Goal: Task Accomplishment & Management: Complete application form

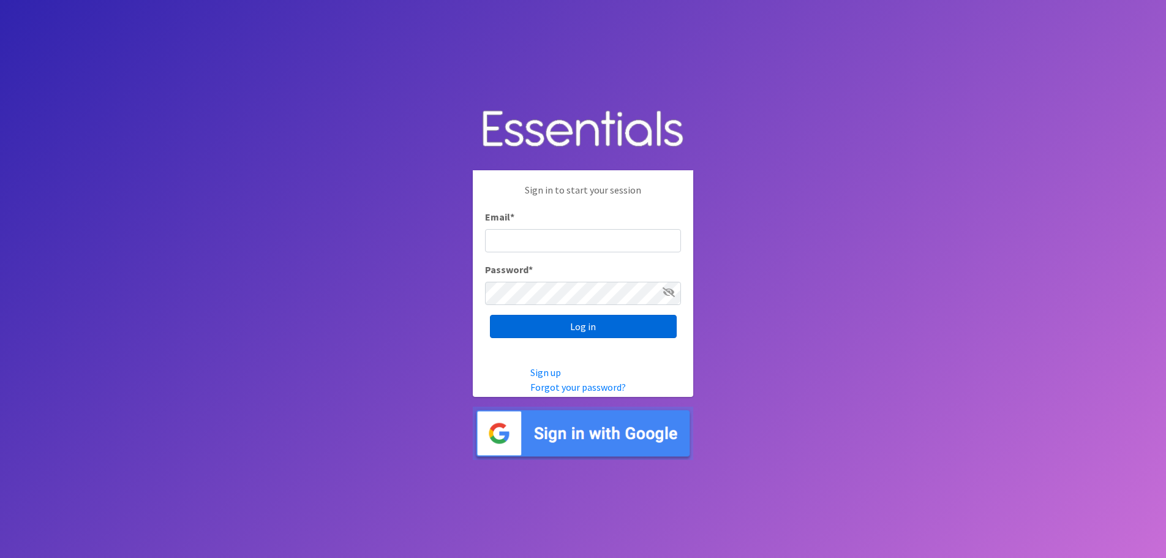
type input "[PERSON_NAME][EMAIL_ADDRESS][PERSON_NAME][DOMAIN_NAME]"
click at [584, 327] on input "Log in" at bounding box center [583, 326] width 187 height 23
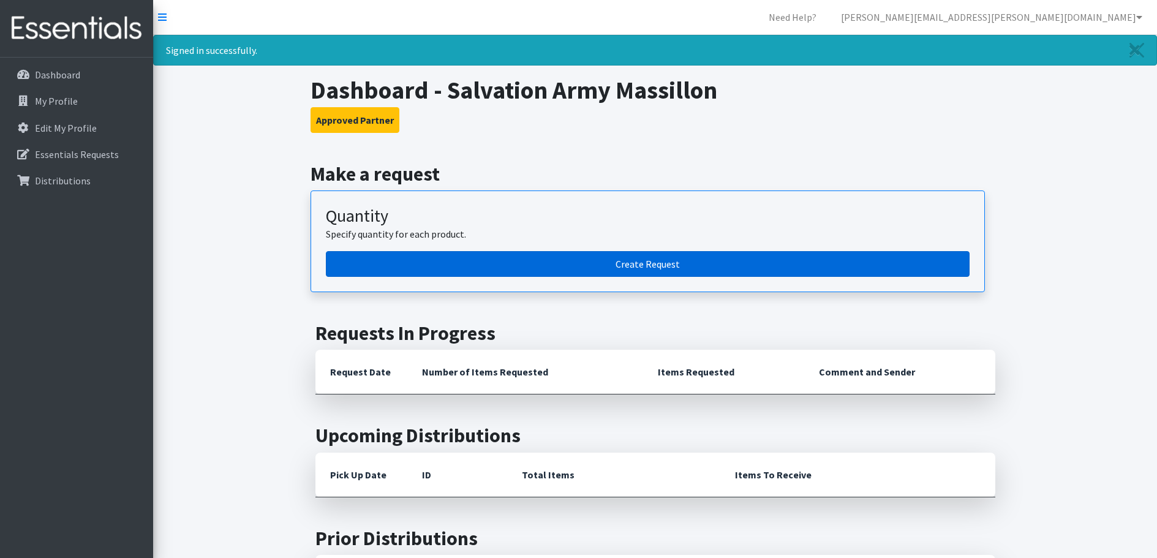
click at [650, 266] on link "Create Request" at bounding box center [648, 264] width 644 height 26
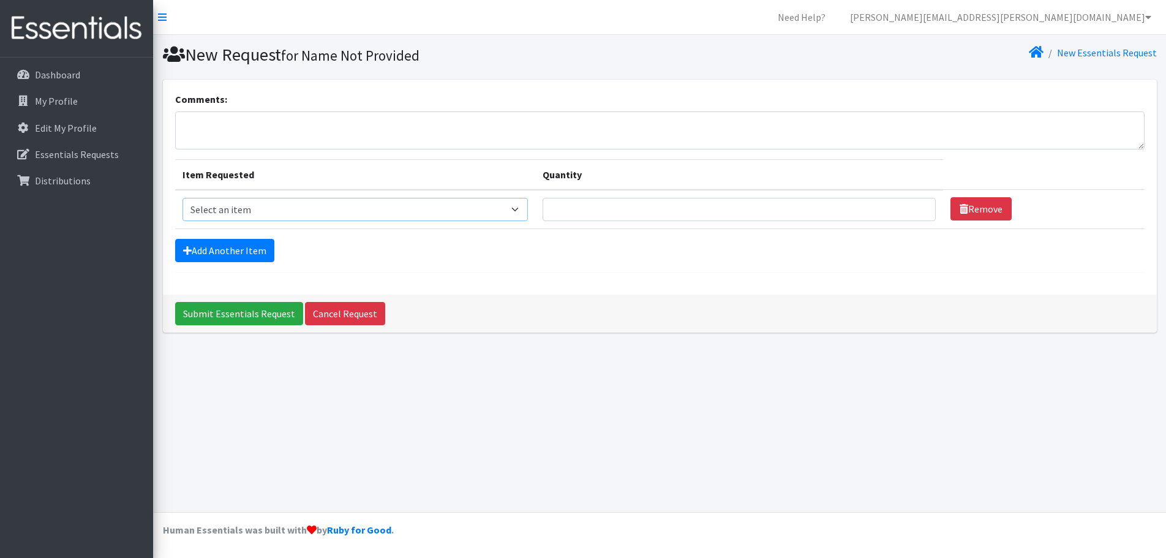
click at [507, 200] on select "Select an item Adult XXX Large Adult Large Adult XX Large Adult Medium Adult Sm…" at bounding box center [355, 209] width 346 height 23
select select "408"
click at [182, 198] on select "Select an item Adult XXX Large Adult Large Adult XX Large Adult Medium Adult Sm…" at bounding box center [355, 209] width 346 height 23
click at [666, 206] on input "Quantity" at bounding box center [739, 209] width 393 height 23
type input "200"
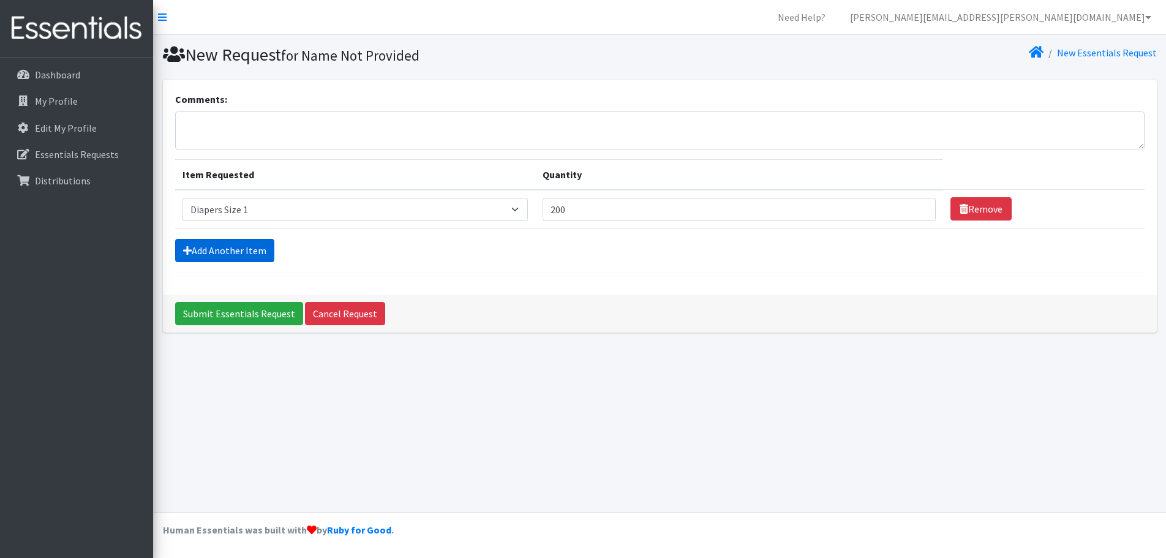
click at [254, 247] on link "Add Another Item" at bounding box center [224, 250] width 99 height 23
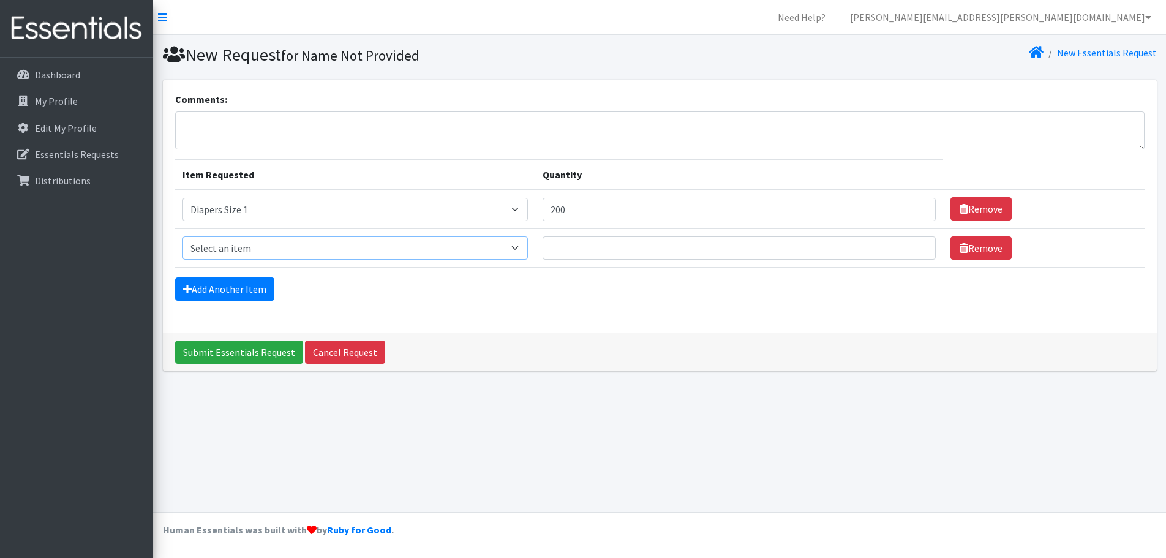
click at [255, 254] on select "Select an item Adult XXX Large Adult Large Adult XX Large Adult Medium Adult Sm…" at bounding box center [355, 247] width 346 height 23
select select "426"
click at [182, 236] on select "Select an item Adult XXX Large Adult Large Adult XX Large Adult Medium Adult Sm…" at bounding box center [355, 247] width 346 height 23
click at [596, 255] on input "Quantity" at bounding box center [739, 247] width 393 height 23
click at [606, 244] on input "Quantity" at bounding box center [739, 247] width 393 height 23
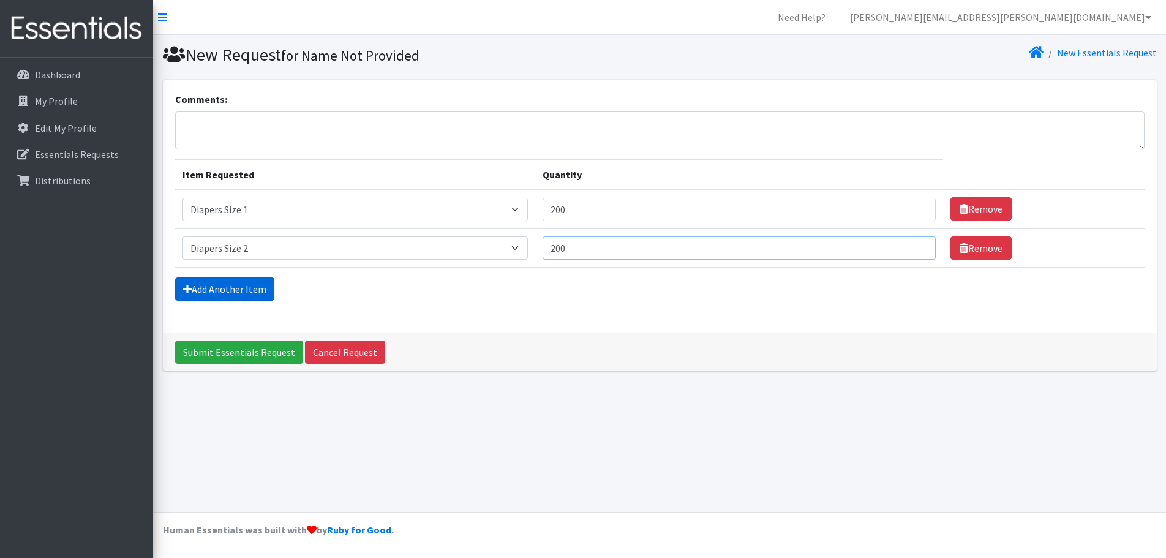
type input "200"
click at [212, 284] on link "Add Another Item" at bounding box center [224, 288] width 99 height 23
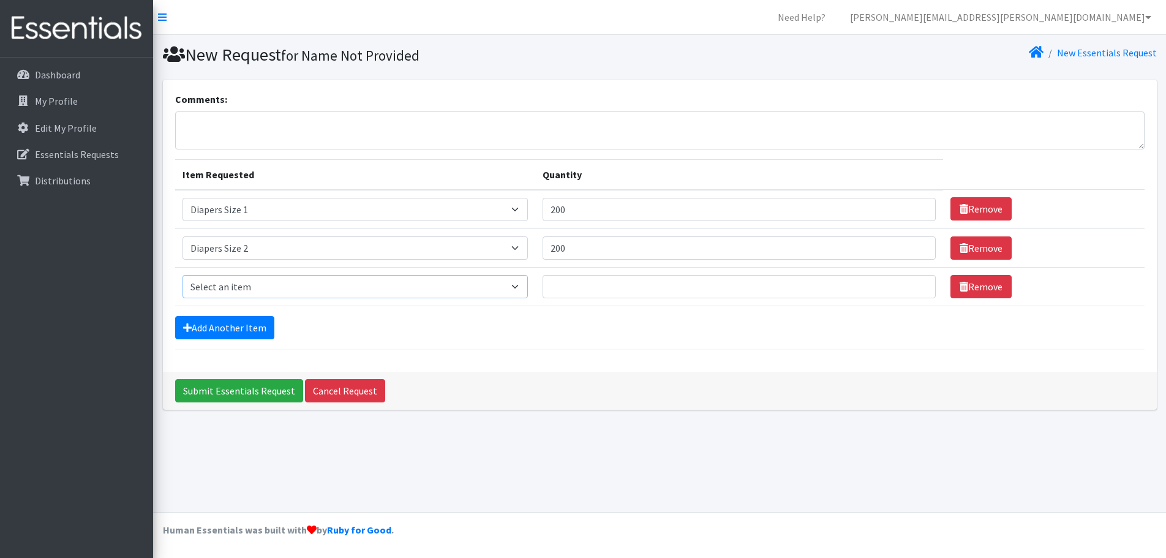
click at [235, 293] on select "Select an item Adult XXX Large Adult Large Adult XX Large Adult Medium Adult Sm…" at bounding box center [355, 286] width 346 height 23
select select "414"
click at [182, 275] on select "Select an item Adult XXX Large Adult Large Adult XX Large Adult Medium Adult Sm…" at bounding box center [355, 286] width 346 height 23
click at [566, 284] on input "Quantity" at bounding box center [739, 286] width 393 height 23
type input "500"
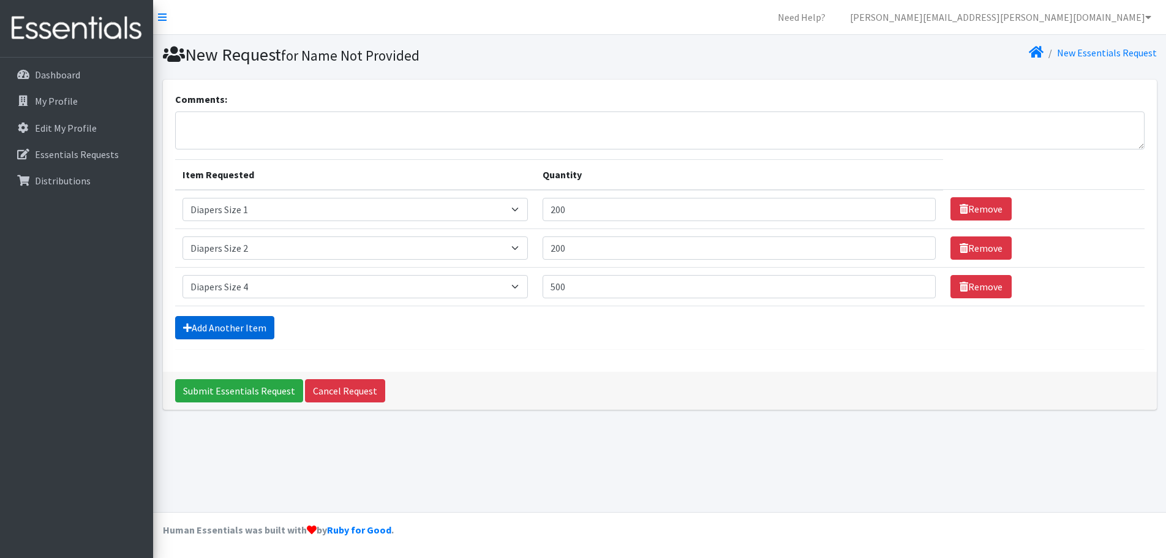
click at [212, 329] on link "Add Another Item" at bounding box center [224, 327] width 99 height 23
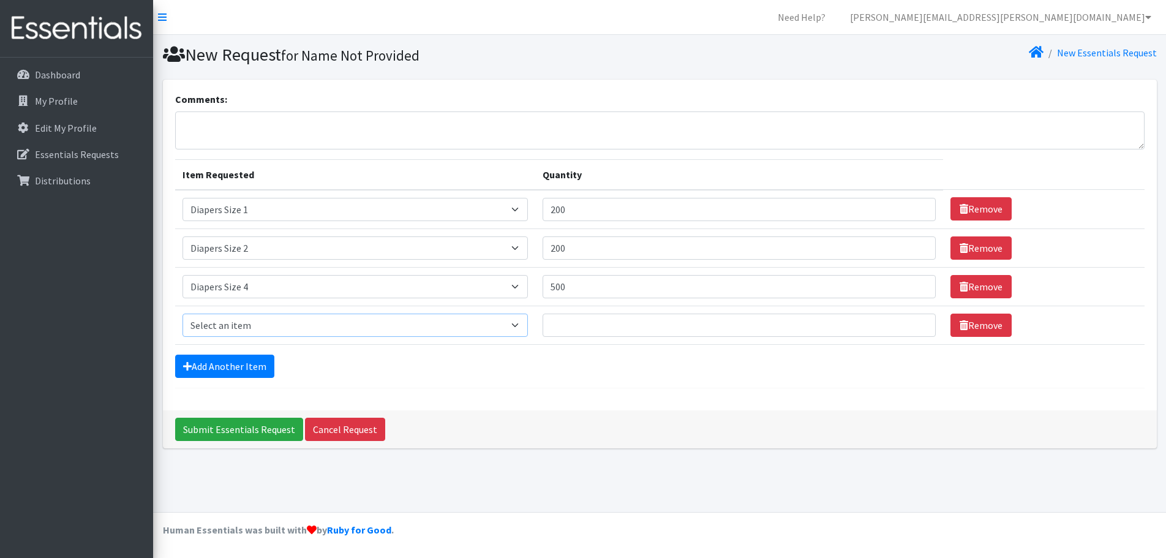
click at [242, 315] on select "Select an item Adult XXX Large Adult Large Adult XX Large Adult Medium Adult Sm…" at bounding box center [355, 325] width 346 height 23
select select "415"
click at [182, 314] on select "Select an item Adult XXX Large Adult Large Adult XX Large Adult Medium Adult Sm…" at bounding box center [355, 325] width 346 height 23
click at [562, 331] on input "Quantity" at bounding box center [739, 325] width 393 height 23
type input "150"
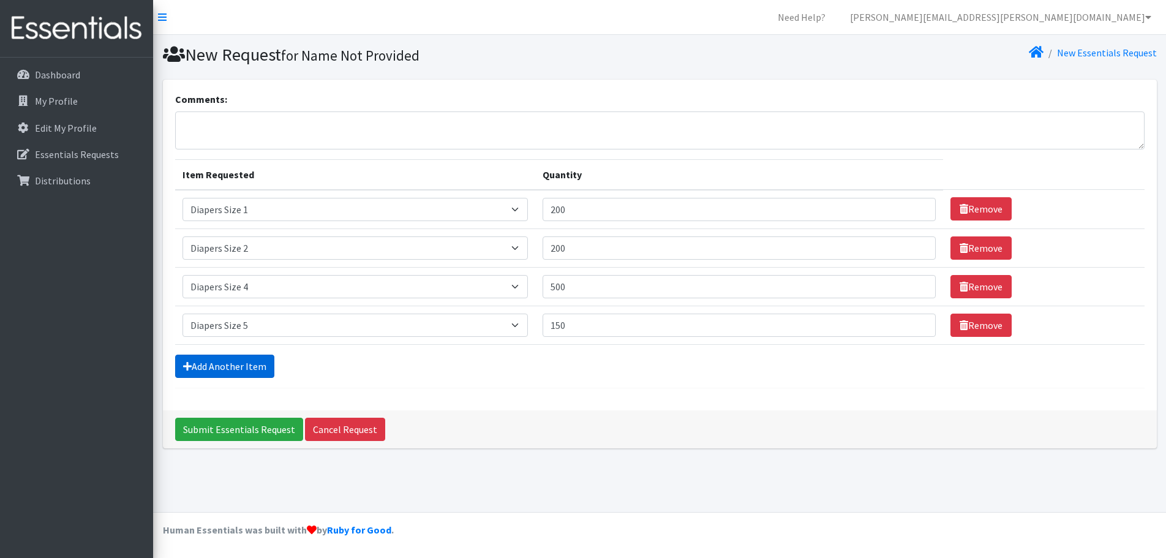
click at [223, 370] on link "Add Another Item" at bounding box center [224, 366] width 99 height 23
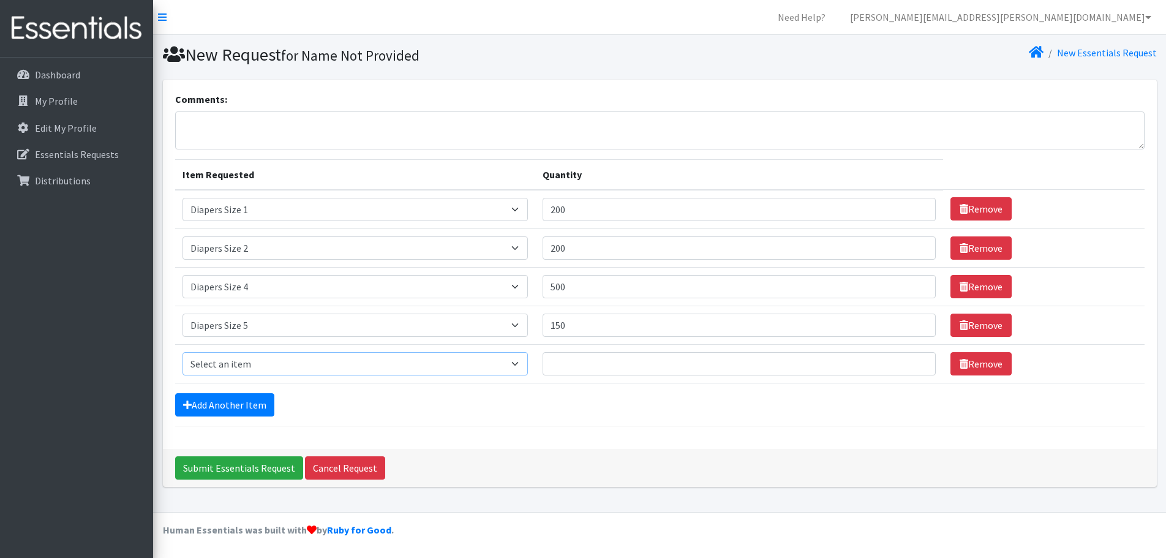
click at [223, 367] on select "Select an item Adult XXX Large Adult Large Adult XX Large Adult Medium Adult Sm…" at bounding box center [355, 363] width 346 height 23
select select "417"
click at [182, 352] on select "Select an item Adult XXX Large Adult Large Adult XX Large Adult Medium Adult Sm…" at bounding box center [355, 363] width 346 height 23
click at [583, 364] on input "Quantity" at bounding box center [739, 363] width 393 height 23
type input "300"
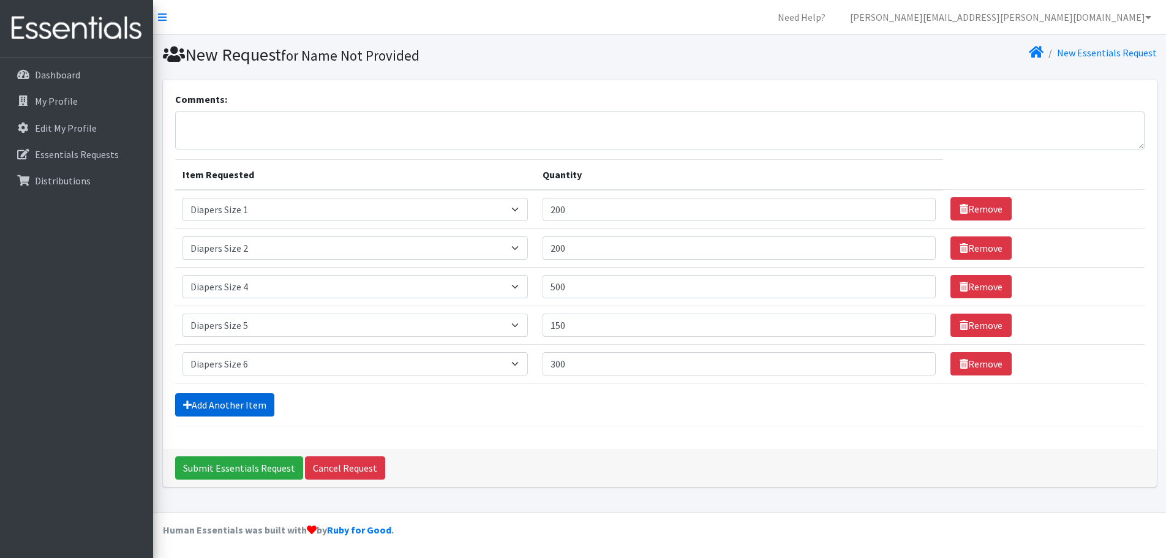
click at [235, 400] on link "Add Another Item" at bounding box center [224, 404] width 99 height 23
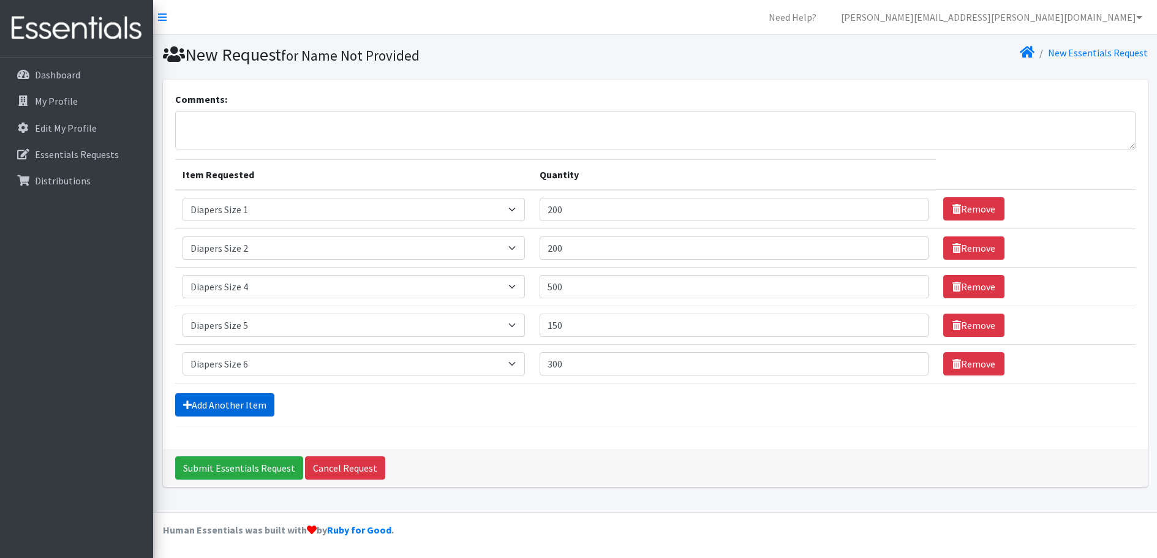
scroll to position [23, 0]
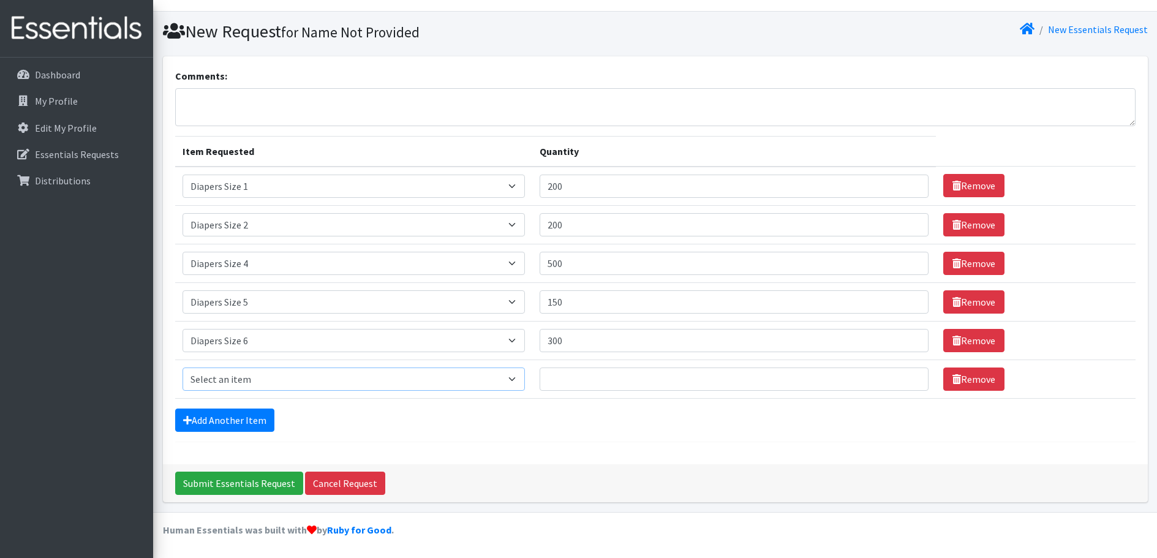
click at [265, 377] on select "Select an item Adult XXX Large Adult Large Adult XX Large Adult Medium Adult Sm…" at bounding box center [353, 378] width 342 height 23
select select "4828"
click at [182, 367] on select "Select an item Adult XXX Large Adult Large Adult XX Large Adult Medium Adult Sm…" at bounding box center [353, 378] width 342 height 23
click at [603, 382] on input "Quantity" at bounding box center [734, 378] width 389 height 23
type input "36"
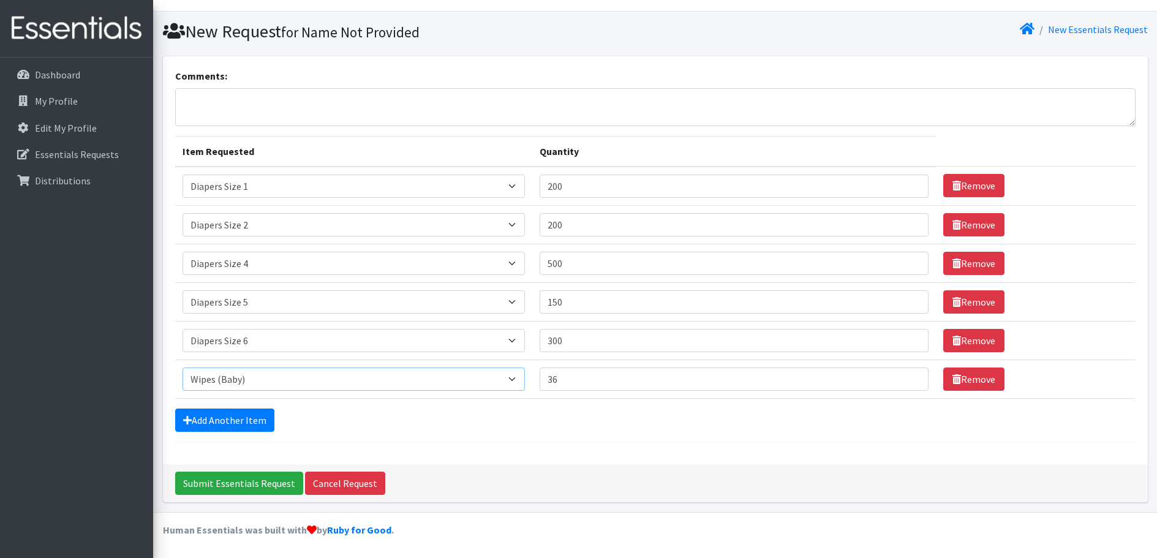
click at [519, 383] on select "Select an item Adult XXX Large Adult Large Adult XX Large Adult Medium Adult Sm…" at bounding box center [353, 378] width 342 height 23
select select "2929"
click at [182, 367] on select "Select an item Adult XXX Large Adult Large Adult XX Large Adult Medium Adult Sm…" at bounding box center [353, 378] width 342 height 23
drag, startPoint x: 596, startPoint y: 378, endPoint x: 540, endPoint y: 377, distance: 56.4
click at [540, 377] on td "Quantity 36" at bounding box center [734, 378] width 404 height 39
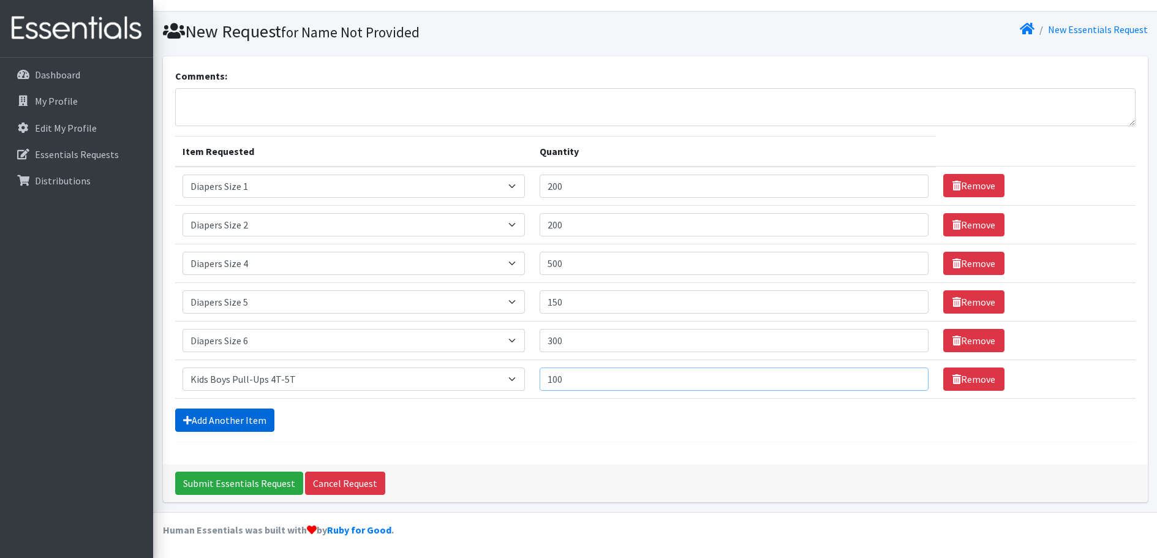
type input "100"
drag, startPoint x: 247, startPoint y: 423, endPoint x: 258, endPoint y: 418, distance: 11.3
click at [247, 422] on link "Add Another Item" at bounding box center [224, 419] width 99 height 23
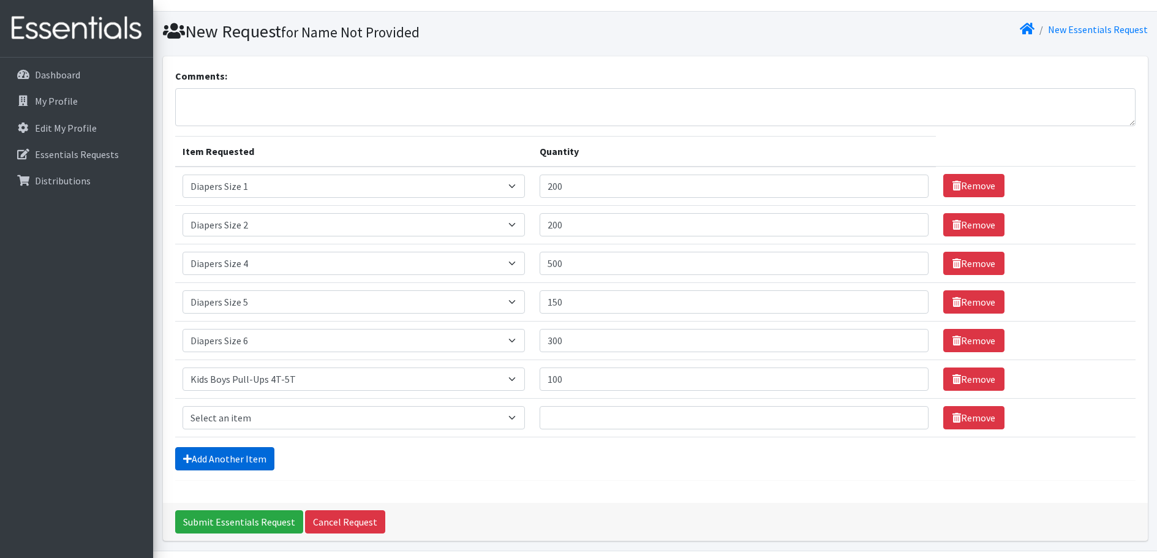
scroll to position [62, 0]
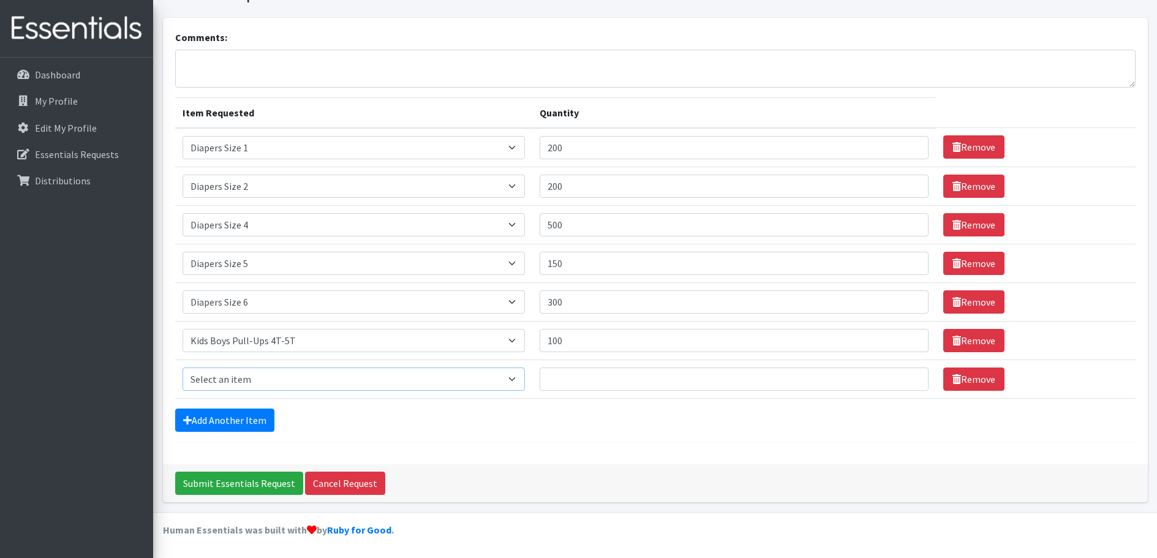
click at [284, 390] on select "Select an item Adult XXX Large Adult Large Adult XX Large Adult Medium Adult Sm…" at bounding box center [353, 378] width 342 height 23
select select "2928"
click at [182, 367] on select "Select an item Adult XXX Large Adult Large Adult XX Large Adult Medium Adult Sm…" at bounding box center [353, 378] width 342 height 23
click at [596, 380] on input "Quantity" at bounding box center [734, 378] width 389 height 23
type input "100"
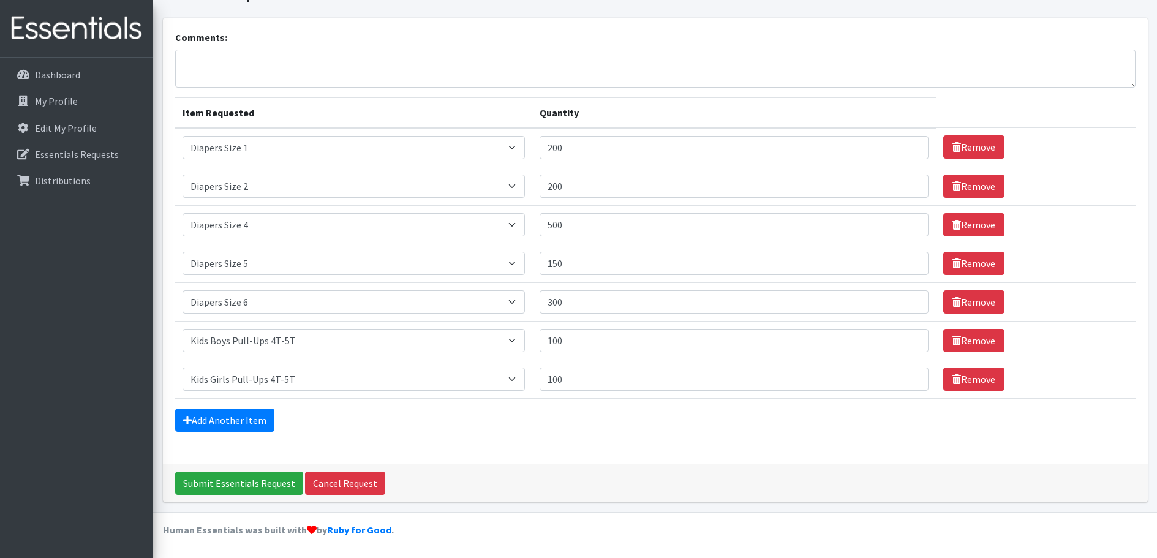
click at [516, 426] on div "Add Another Item" at bounding box center [655, 419] width 960 height 23
click at [216, 424] on link "Add Another Item" at bounding box center [224, 419] width 99 height 23
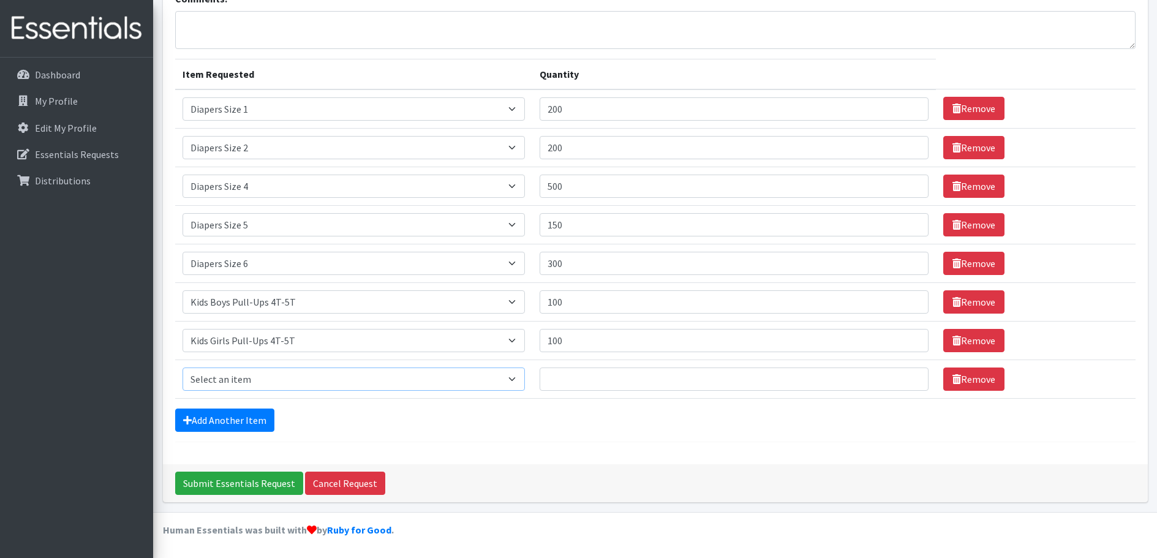
click at [263, 379] on select "Select an item Adult XXX Large Adult Large Adult XX Large Adult Medium Adult Sm…" at bounding box center [353, 378] width 342 height 23
select select "11444"
click at [182, 367] on select "Select an item Adult XXX Large Adult Large Adult XX Large Adult Medium Adult Sm…" at bounding box center [353, 378] width 342 height 23
click at [595, 383] on input "Quantity" at bounding box center [734, 378] width 389 height 23
type input "2"
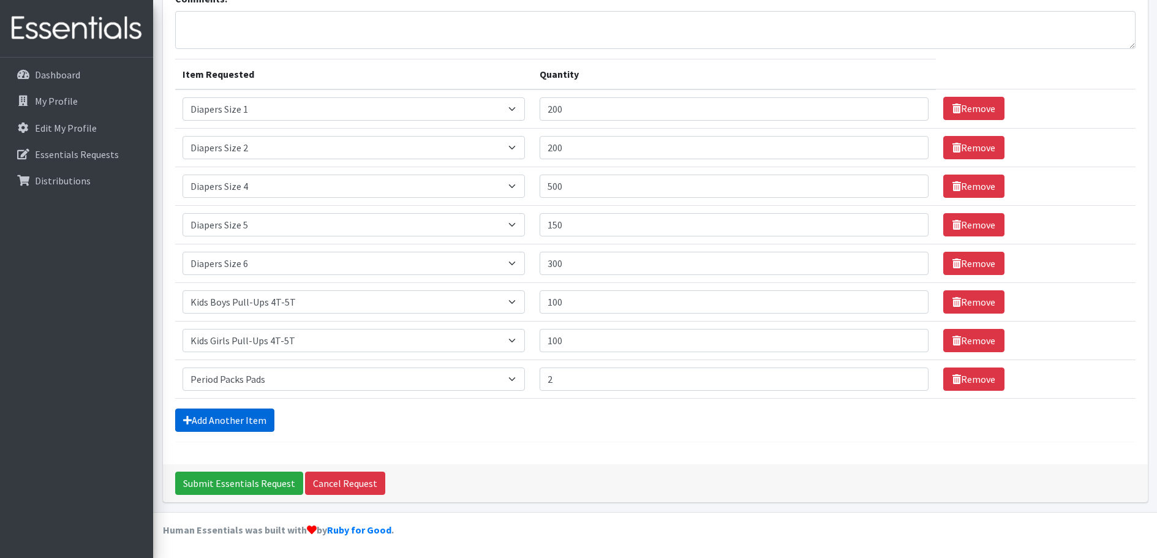
click at [216, 420] on link "Add Another Item" at bounding box center [224, 419] width 99 height 23
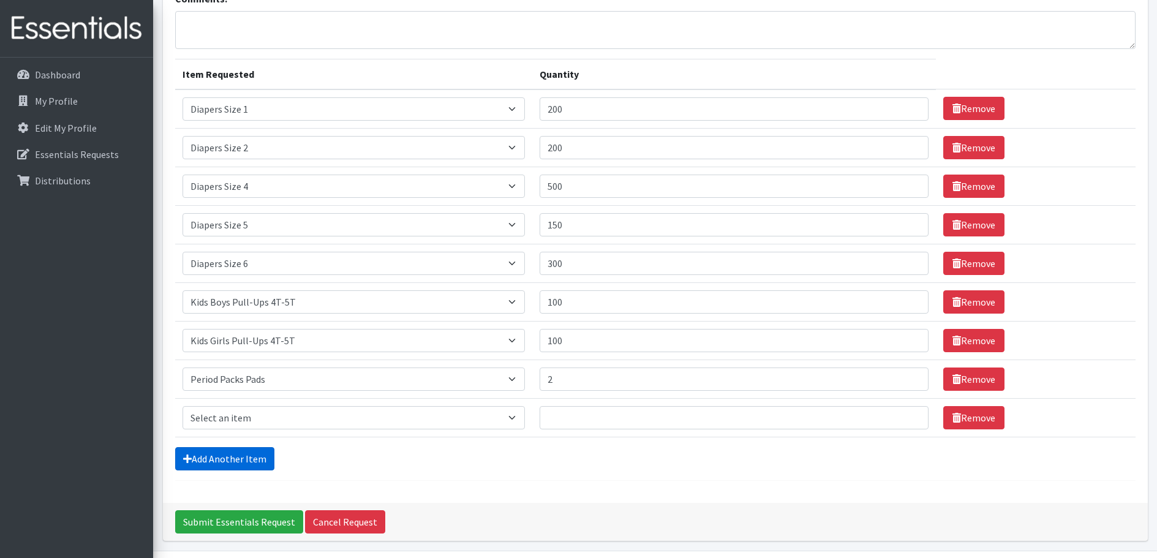
scroll to position [139, 0]
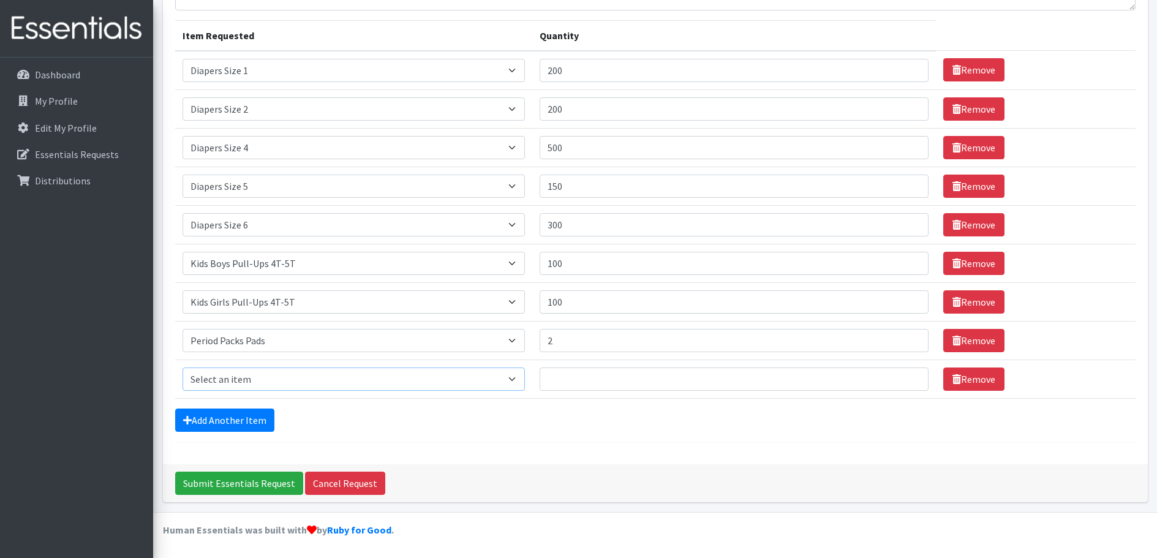
click at [245, 380] on select "Select an item Adult XXX Large Adult Large Adult XX Large Adult Medium Adult Sm…" at bounding box center [353, 378] width 342 height 23
select select "11445"
click at [182, 367] on select "Select an item Adult XXX Large Adult Large Adult XX Large Adult Medium Adult Sm…" at bounding box center [353, 378] width 342 height 23
click at [573, 386] on input "Quantity" at bounding box center [734, 378] width 389 height 23
type input "2"
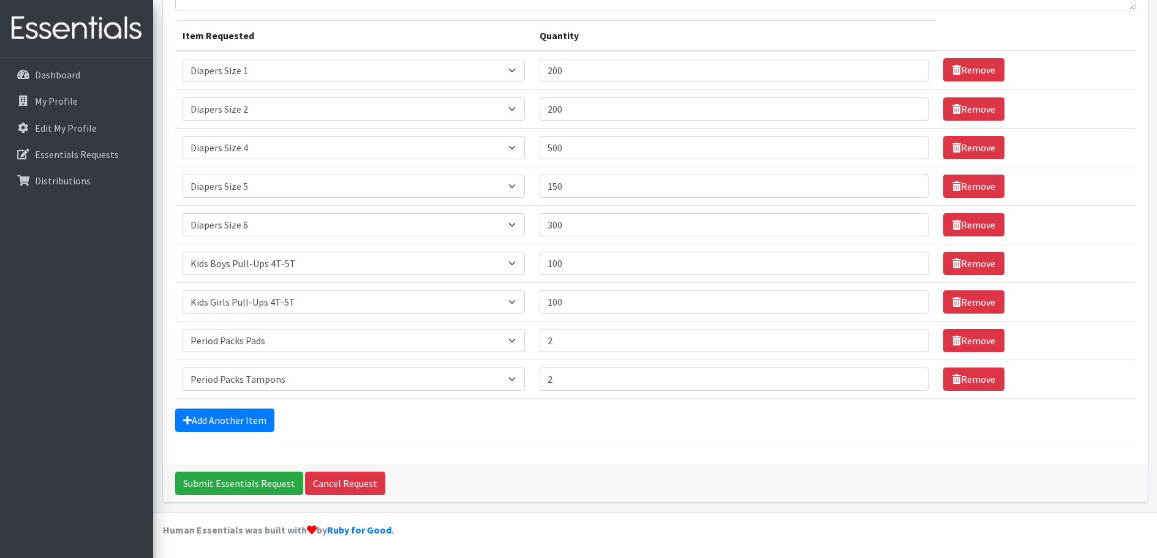
click at [395, 424] on div "Add Another Item" at bounding box center [655, 419] width 960 height 23
drag, startPoint x: 559, startPoint y: 340, endPoint x: 552, endPoint y: 343, distance: 7.7
click at [552, 343] on input "2" at bounding box center [734, 340] width 389 height 23
type input "3"
drag, startPoint x: 563, startPoint y: 378, endPoint x: 518, endPoint y: 385, distance: 45.3
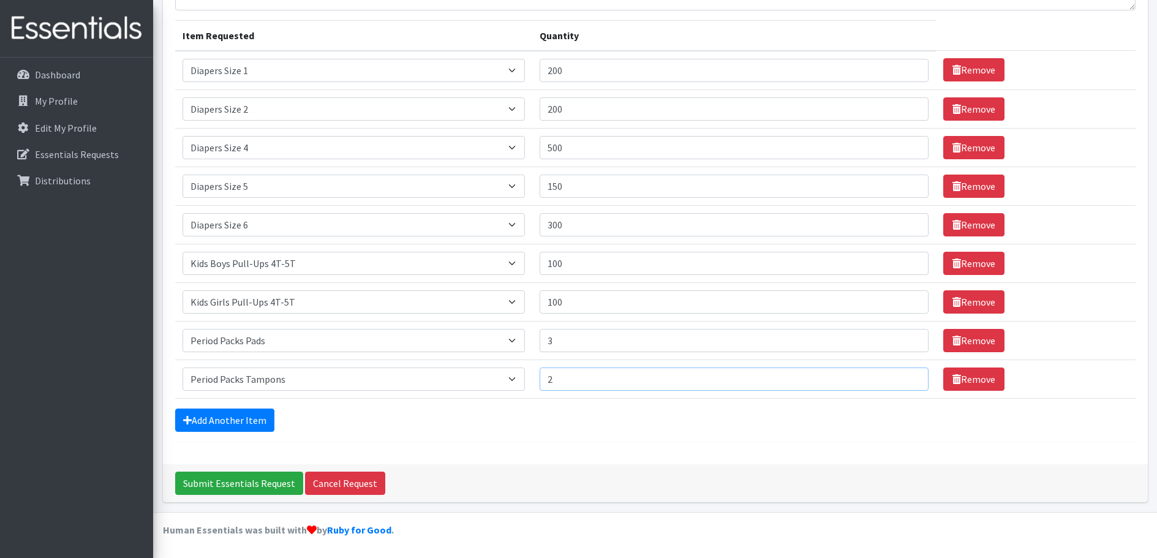
click at [518, 385] on tr "Item Requested Select an item Adult XXX Large Adult Large Adult XX Large Adult …" at bounding box center [655, 378] width 960 height 39
type input "3"
click at [386, 423] on div "Add Another Item" at bounding box center [655, 419] width 960 height 23
click at [218, 419] on link "Add Another Item" at bounding box center [224, 419] width 99 height 23
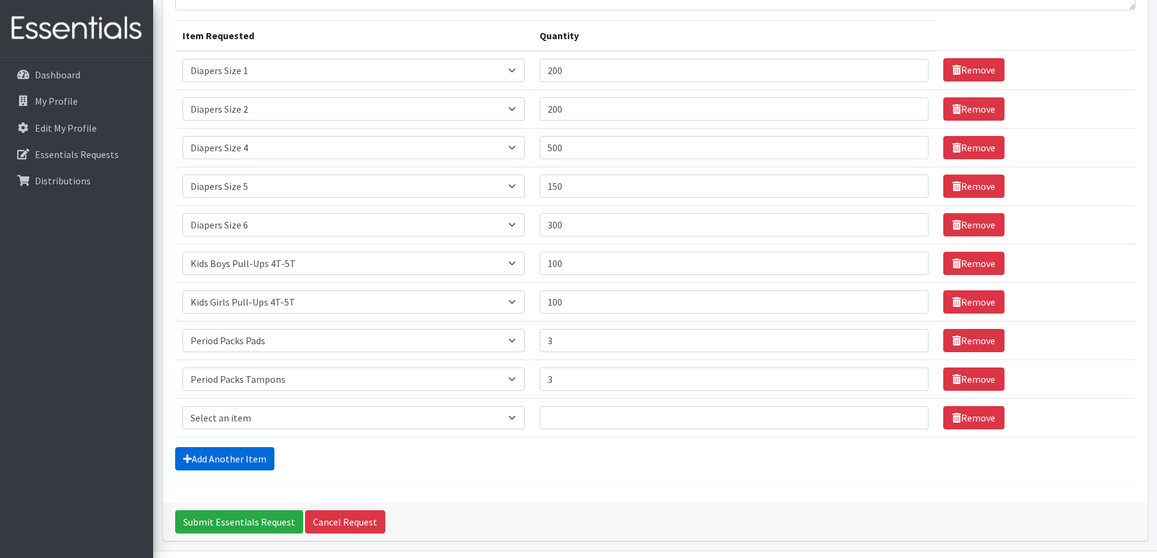
scroll to position [178, 0]
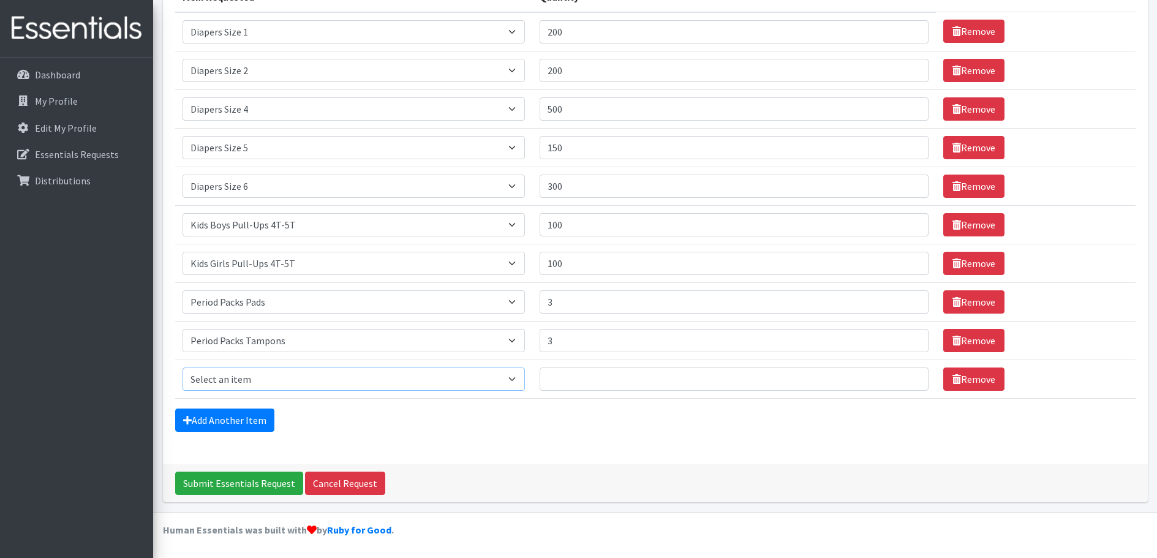
click at [233, 385] on select "Select an item Adult XXX Large Adult Large Adult XX Large Adult Medium Adult Sm…" at bounding box center [353, 378] width 342 height 23
select select "4828"
click at [182, 367] on select "Select an item Adult XXX Large Adult Large Adult XX Large Adult Medium Adult Sm…" at bounding box center [353, 378] width 342 height 23
click at [546, 374] on td "Quantity" at bounding box center [734, 378] width 404 height 39
click at [576, 374] on input "Quantity" at bounding box center [734, 378] width 389 height 23
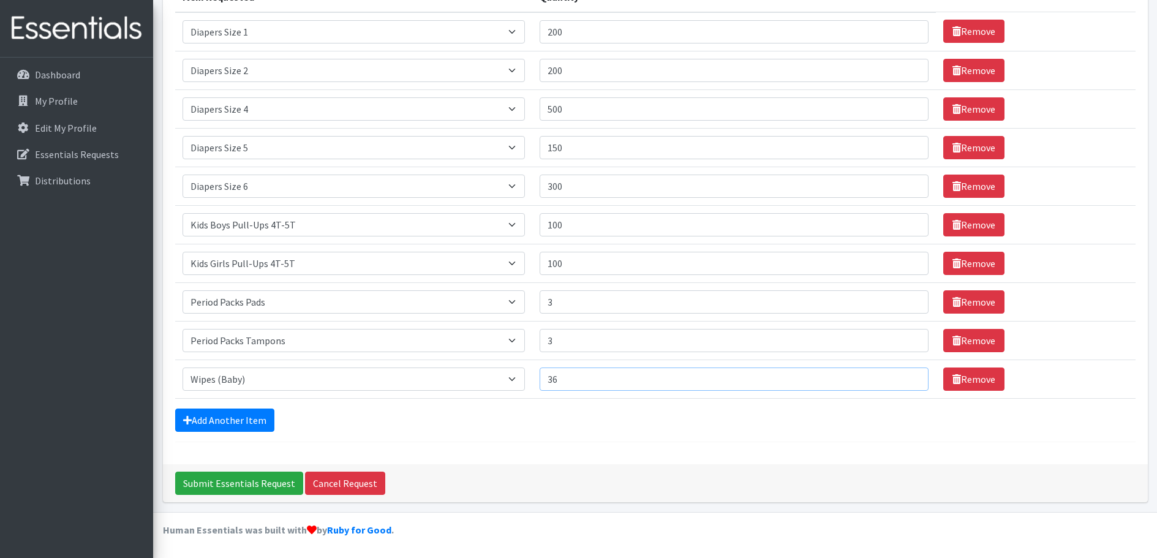
type input "36"
click at [527, 449] on div "Comments: Item Requested Quantity Item Requested Select an item Adult XXX Large…" at bounding box center [655, 183] width 985 height 562
click at [245, 488] on input "Submit Essentials Request" at bounding box center [239, 483] width 128 height 23
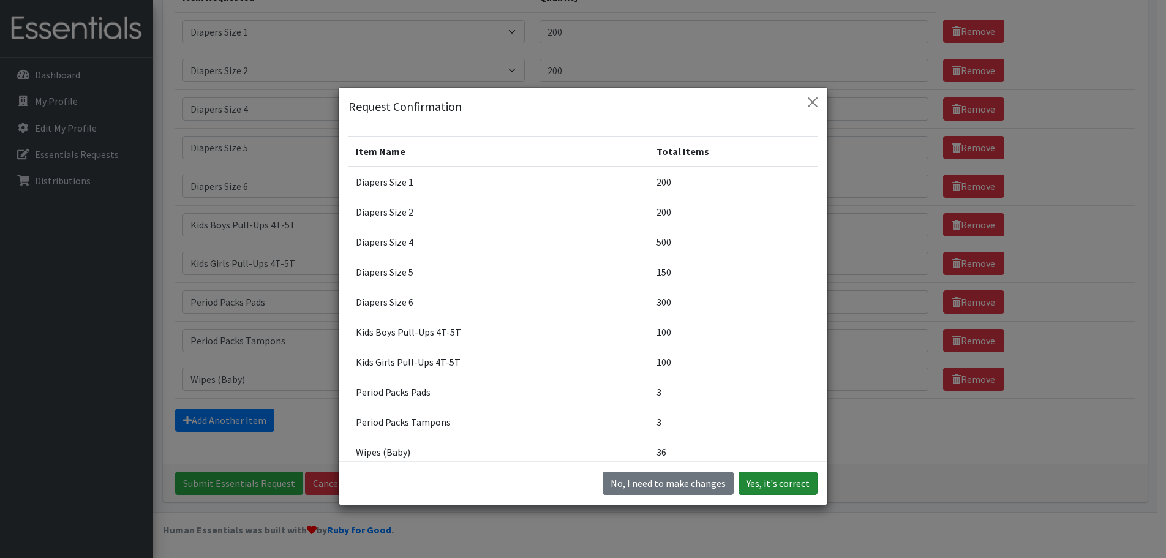
click at [797, 486] on button "Yes, it's correct" at bounding box center [778, 483] width 79 height 23
